Goal: Task Accomplishment & Management: Use online tool/utility

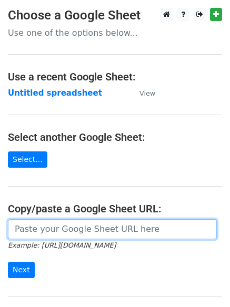
click at [58, 233] on input "url" at bounding box center [112, 229] width 209 height 20
type input "[URL][DOMAIN_NAME]"
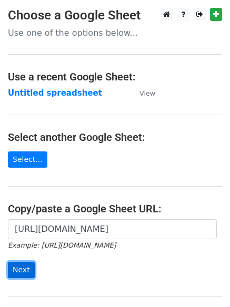
click at [24, 267] on input "Next" at bounding box center [21, 270] width 27 height 16
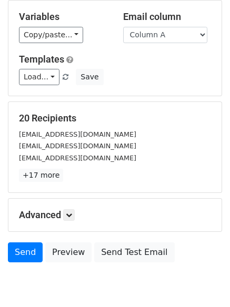
scroll to position [101, 0]
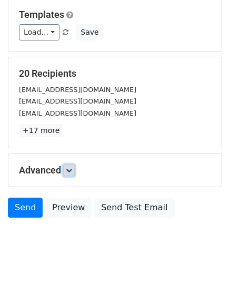
click at [72, 171] on icon at bounding box center [69, 170] width 6 height 6
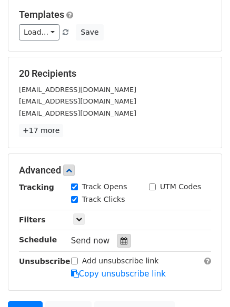
click at [120, 241] on icon at bounding box center [123, 240] width 7 height 7
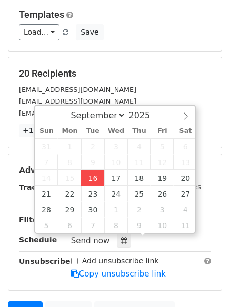
type input "2025-09-16 12:00"
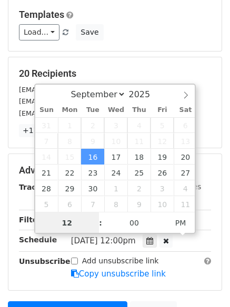
scroll to position [1, 0]
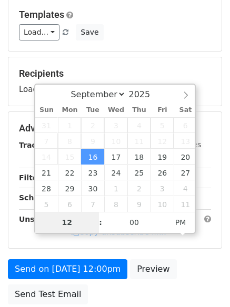
type input "4"
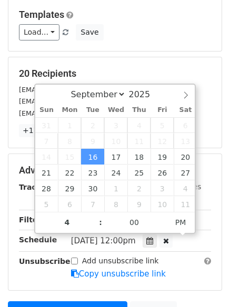
type input "2025-09-16 16:00"
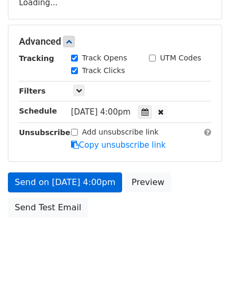
scroll to position [188, 0]
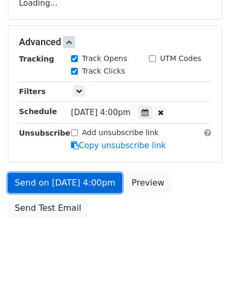
click at [54, 182] on form "Variables Copy/paste... {{Column A}} {{Column B}} {{Column C}} {{Column D}} Ema…" at bounding box center [115, 46] width 214 height 354
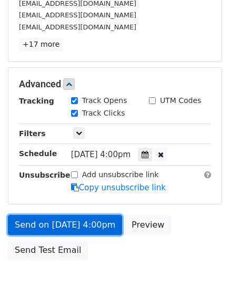
click at [55, 223] on link "Send on Sep 16 at 4:00pm" at bounding box center [65, 225] width 114 height 20
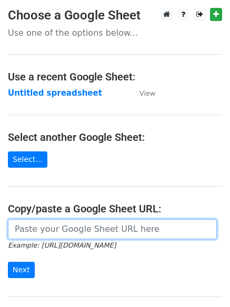
click at [72, 229] on input "url" at bounding box center [112, 229] width 209 height 20
click at [74, 235] on input "url" at bounding box center [112, 229] width 209 height 20
type input "https://docs.google.com/spreadsheets/d/1-xtJaH_9VQUjQYElGkVaAtg17793ypiby9vs5tm…"
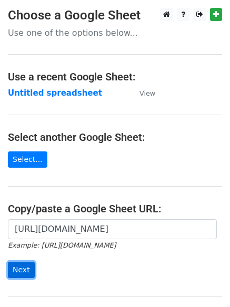
click at [21, 266] on input "Next" at bounding box center [21, 270] width 27 height 16
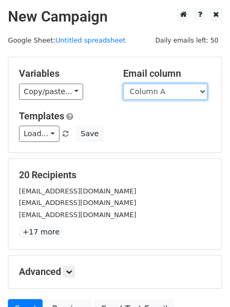
click at [202, 90] on select "Column A Column B Column C Column D" at bounding box center [165, 92] width 84 height 16
select select "Column B"
click at [123, 84] on select "Column A Column B Column C Column D" at bounding box center [165, 92] width 84 height 16
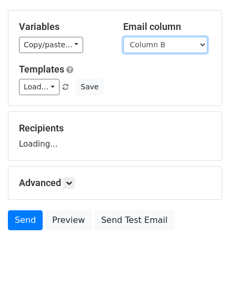
scroll to position [47, 0]
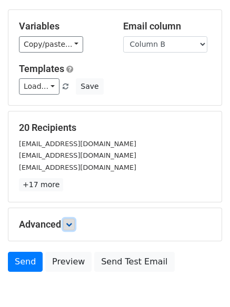
click at [67, 223] on link at bounding box center [69, 225] width 12 height 12
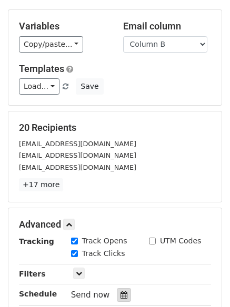
click at [117, 290] on div at bounding box center [124, 295] width 14 height 14
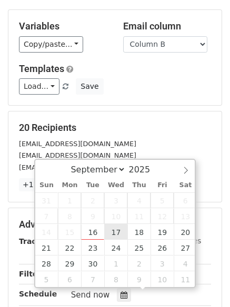
type input "2025-09-17 12:00"
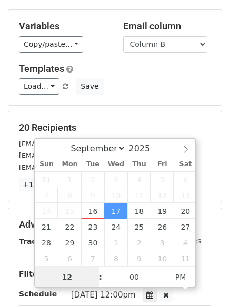
scroll to position [1, 0]
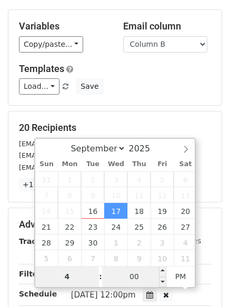
type input "4"
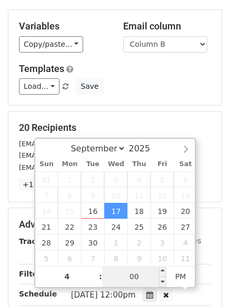
type input "2025-09-17 16:00"
type input "04"
click at [139, 274] on input "00" at bounding box center [134, 276] width 64 height 21
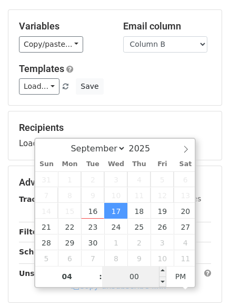
type input "5"
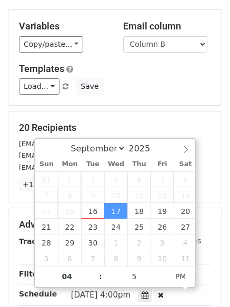
type input "2025-09-17 16:05"
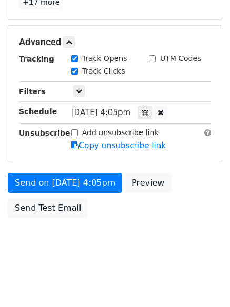
scroll to position [188, 0]
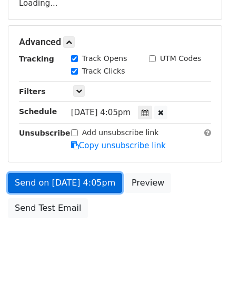
click at [63, 183] on link "Send on Sep 17 at 4:05pm" at bounding box center [65, 183] width 114 height 20
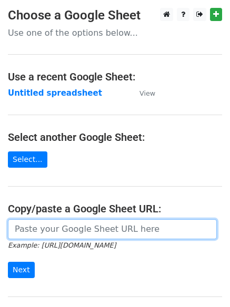
click at [79, 230] on input "url" at bounding box center [112, 229] width 209 height 20
type input "https://docs.google.com/spreadsheets/d/1-xtJaH_9VQUjQYElGkVaAtg17793ypiby9vs5tm…"
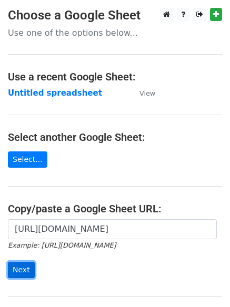
click at [16, 269] on input "Next" at bounding box center [21, 270] width 27 height 16
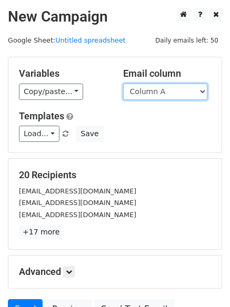
click at [201, 92] on select "Column A Column B Column C Column D" at bounding box center [165, 92] width 84 height 16
select select "Column C"
click at [123, 84] on select "Column A Column B Column C Column D" at bounding box center [165, 92] width 84 height 16
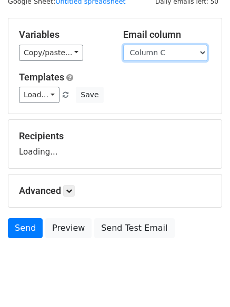
scroll to position [59, 0]
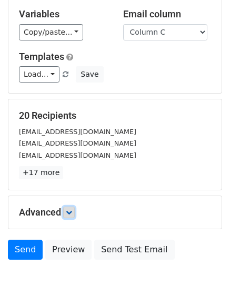
click at [72, 210] on icon at bounding box center [69, 212] width 6 height 6
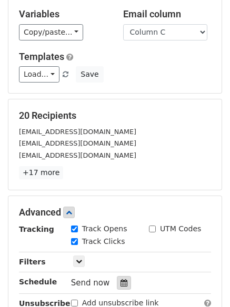
click at [121, 281] on icon at bounding box center [123, 282] width 7 height 7
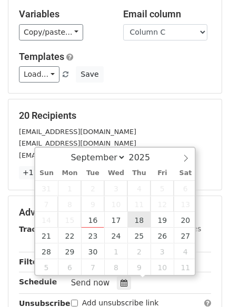
type input "2025-09-18 12:00"
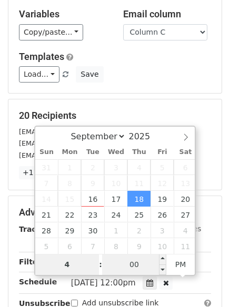
type input "4"
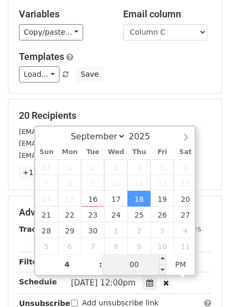
type input "2025-09-18 16:00"
type input "04"
click at [143, 266] on input "00" at bounding box center [134, 264] width 64 height 21
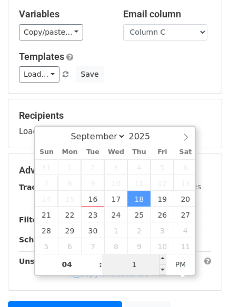
type input "10"
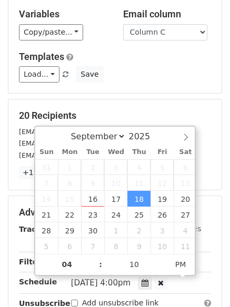
type input "2025-09-18 16:10"
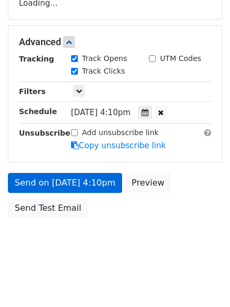
scroll to position [230, 0]
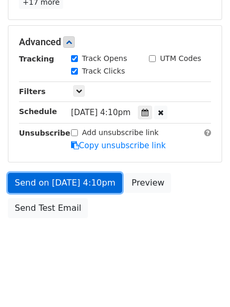
click at [47, 179] on link "Send on Sep 18 at 4:10pm" at bounding box center [65, 183] width 114 height 20
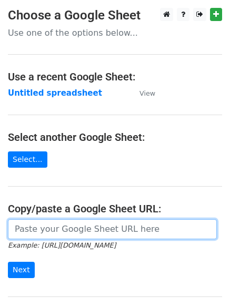
click at [75, 225] on input "url" at bounding box center [112, 229] width 209 height 20
click at [88, 234] on input "url" at bounding box center [112, 229] width 209 height 20
type input "[URL][DOMAIN_NAME]"
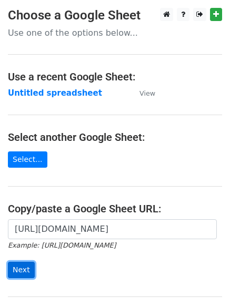
click at [23, 267] on input "Next" at bounding box center [21, 270] width 27 height 16
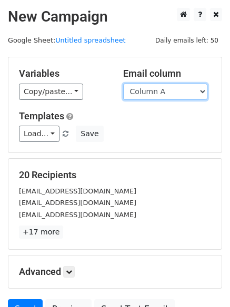
click at [200, 88] on select "Column A Column B Column C Column D" at bounding box center [165, 92] width 84 height 16
select select "Column D"
click at [123, 84] on select "Column A Column B Column C Column D" at bounding box center [165, 92] width 84 height 16
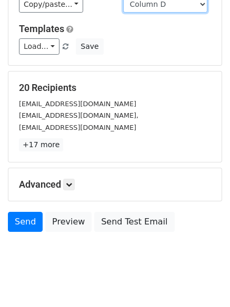
scroll to position [101, 0]
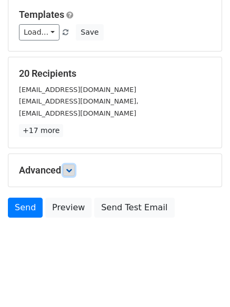
click at [75, 172] on link at bounding box center [69, 170] width 12 height 12
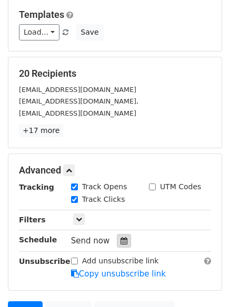
click at [121, 240] on icon at bounding box center [123, 240] width 7 height 7
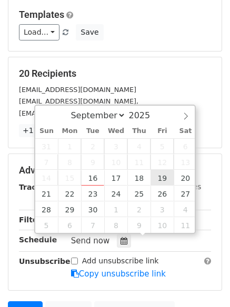
type input "2025-09-19 12:00"
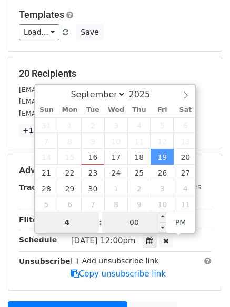
type input "4"
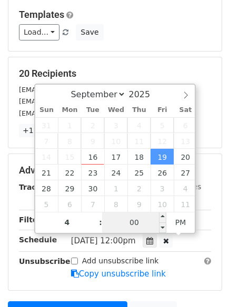
type input "2025-09-19 16:00"
type input "04"
click at [141, 224] on input "00" at bounding box center [134, 222] width 64 height 21
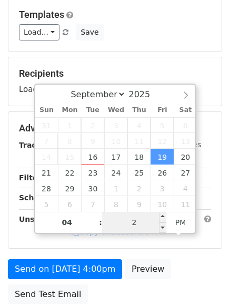
type input "20"
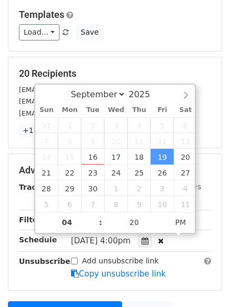
type input "2025-09-19 16:20"
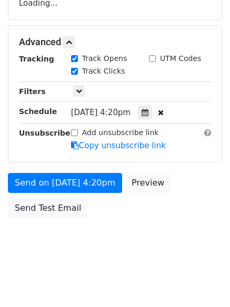
scroll to position [230, 0]
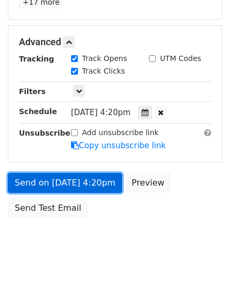
click at [44, 179] on link "Send on Sep 19 at 4:20pm" at bounding box center [65, 183] width 114 height 20
